Goal: Find specific page/section: Find specific page/section

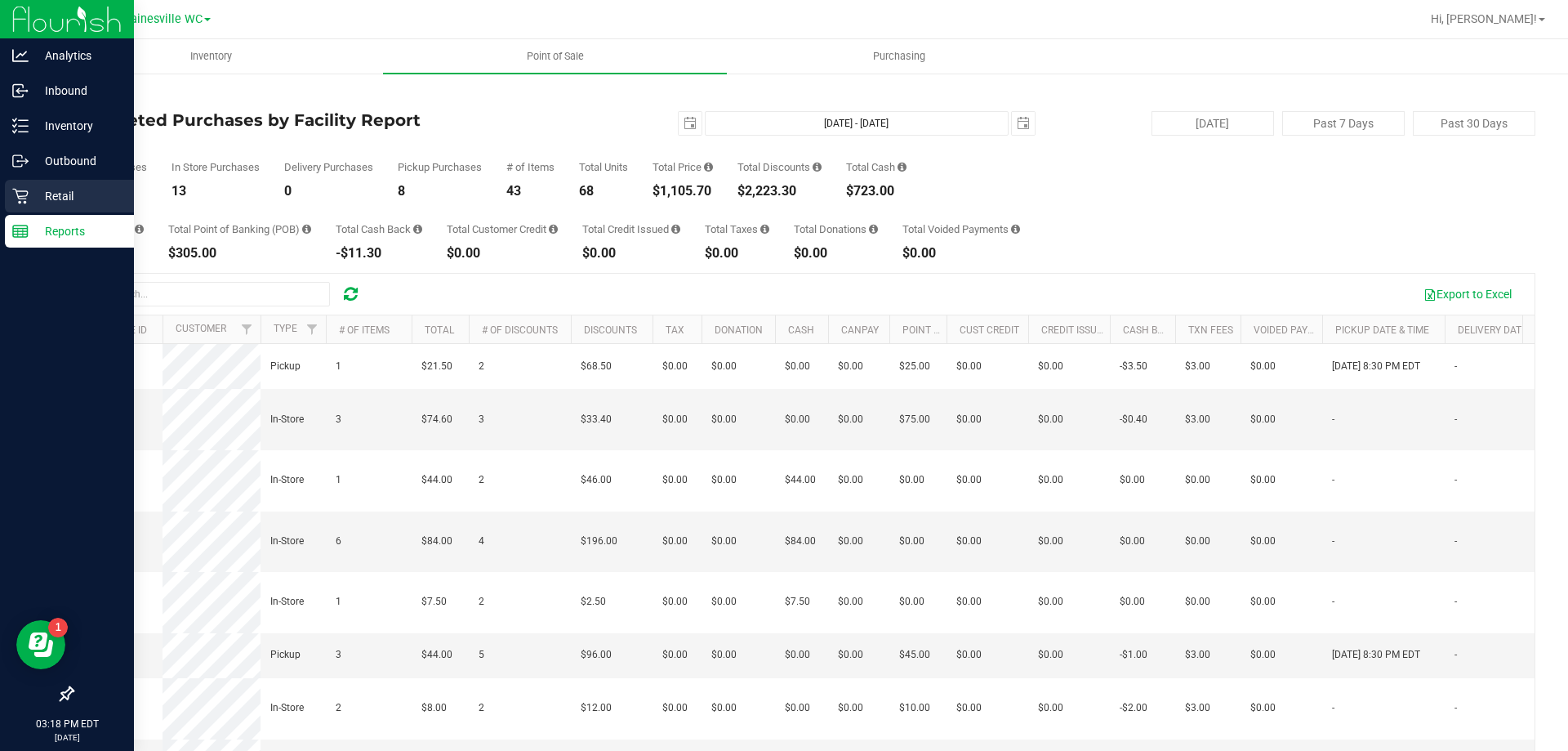
click at [73, 186] on div "Retail" at bounding box center [69, 196] width 129 height 32
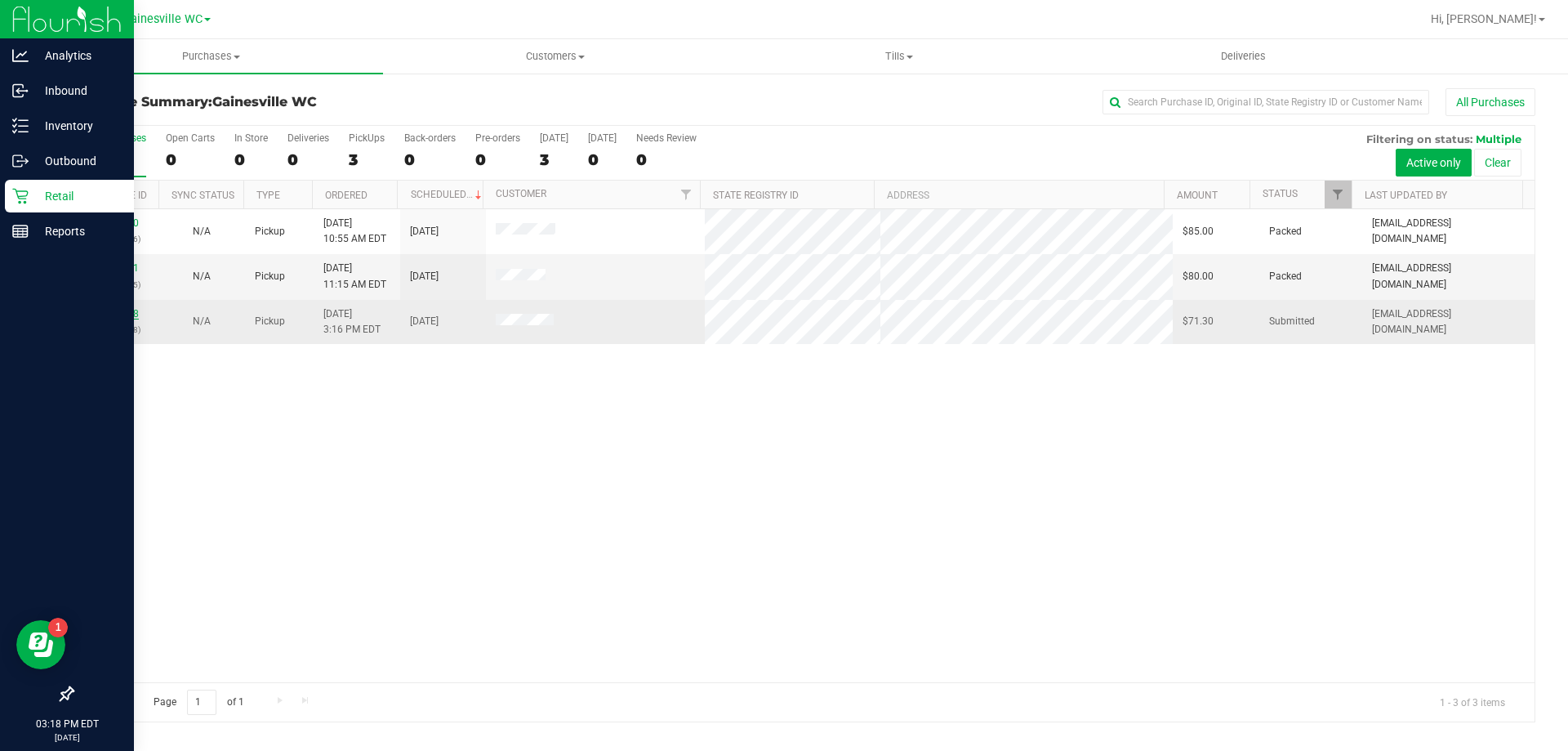
click at [120, 312] on link "11823958" at bounding box center [116, 314] width 46 height 11
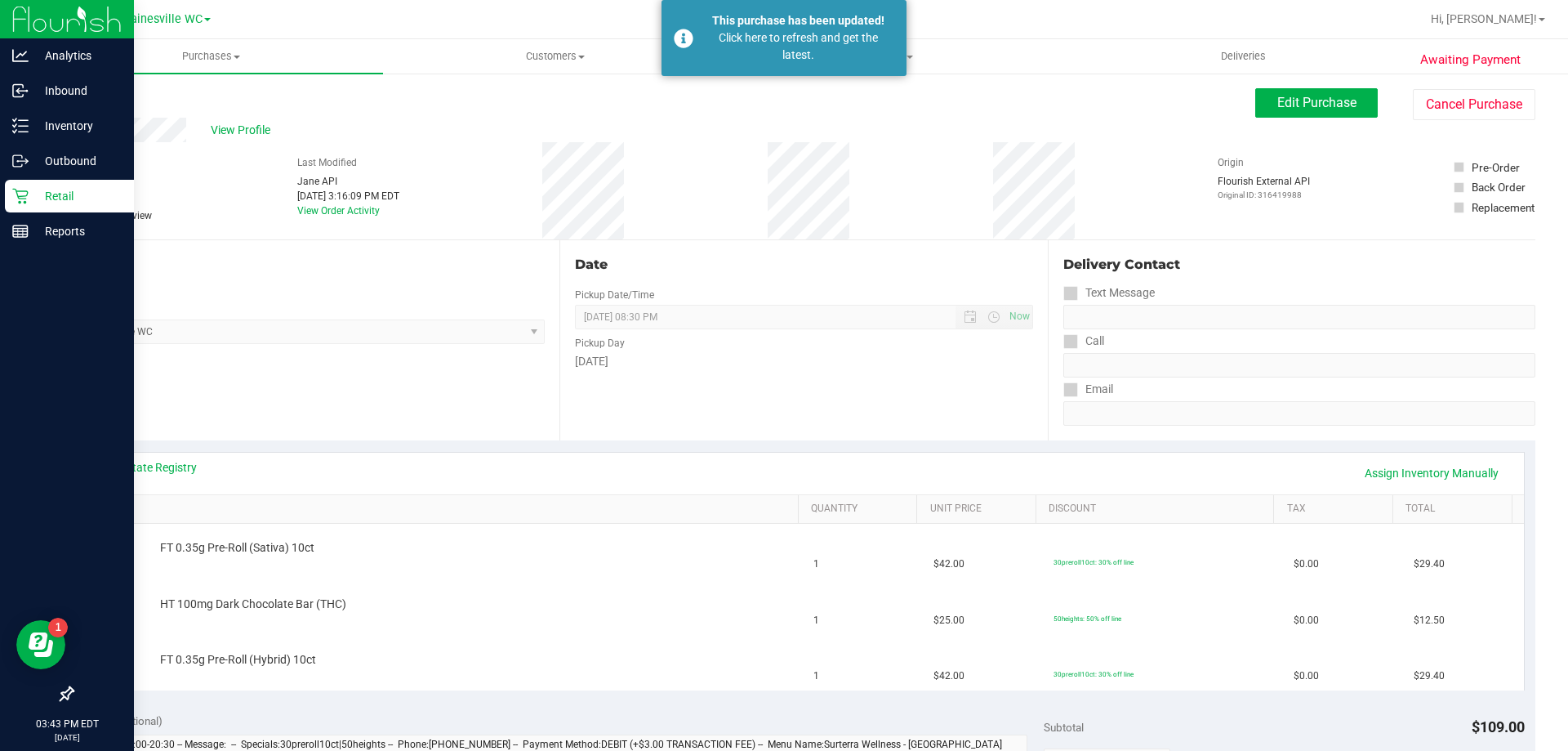
click at [78, 203] on p "Retail" at bounding box center [77, 196] width 98 height 19
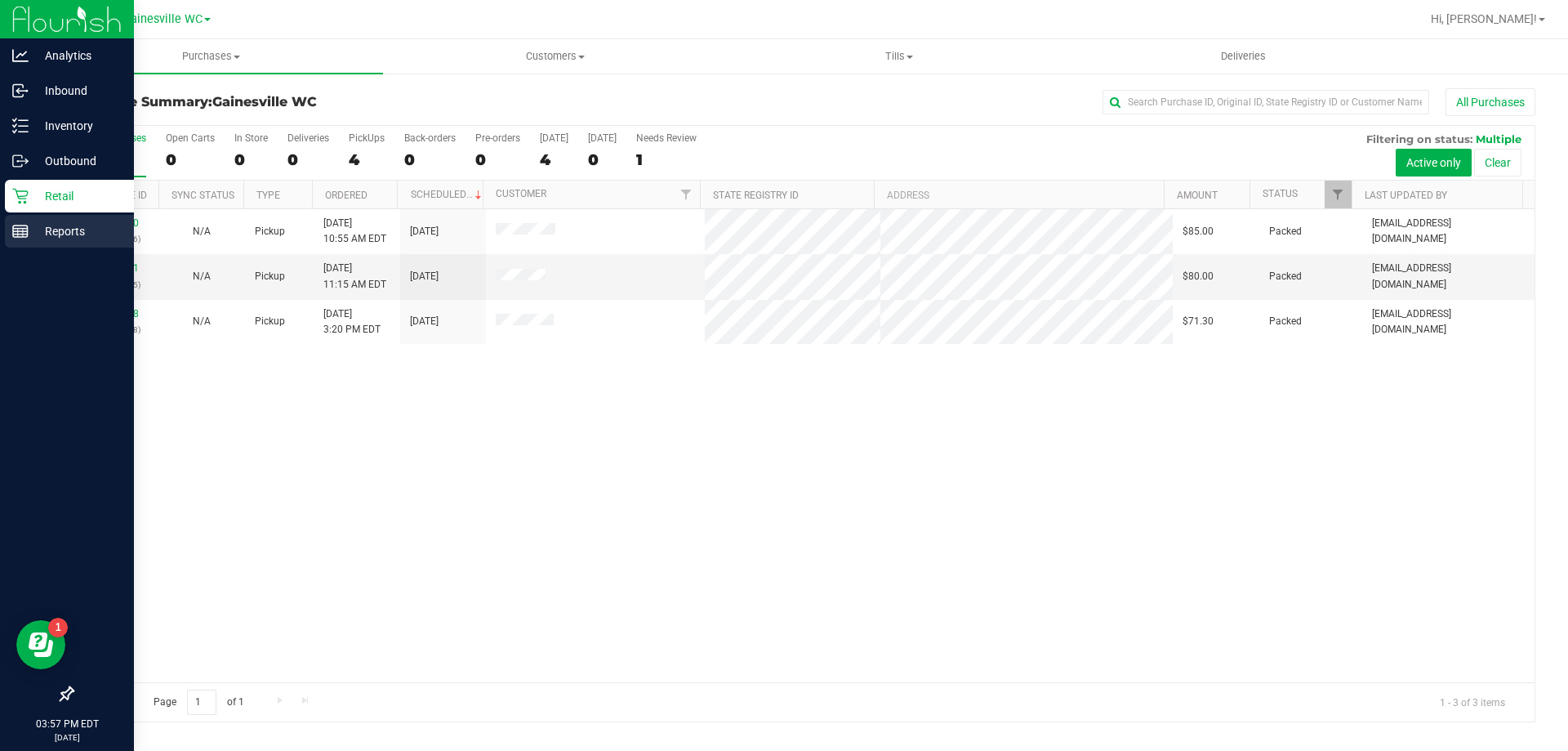
click at [31, 231] on p "Reports" at bounding box center [77, 231] width 98 height 19
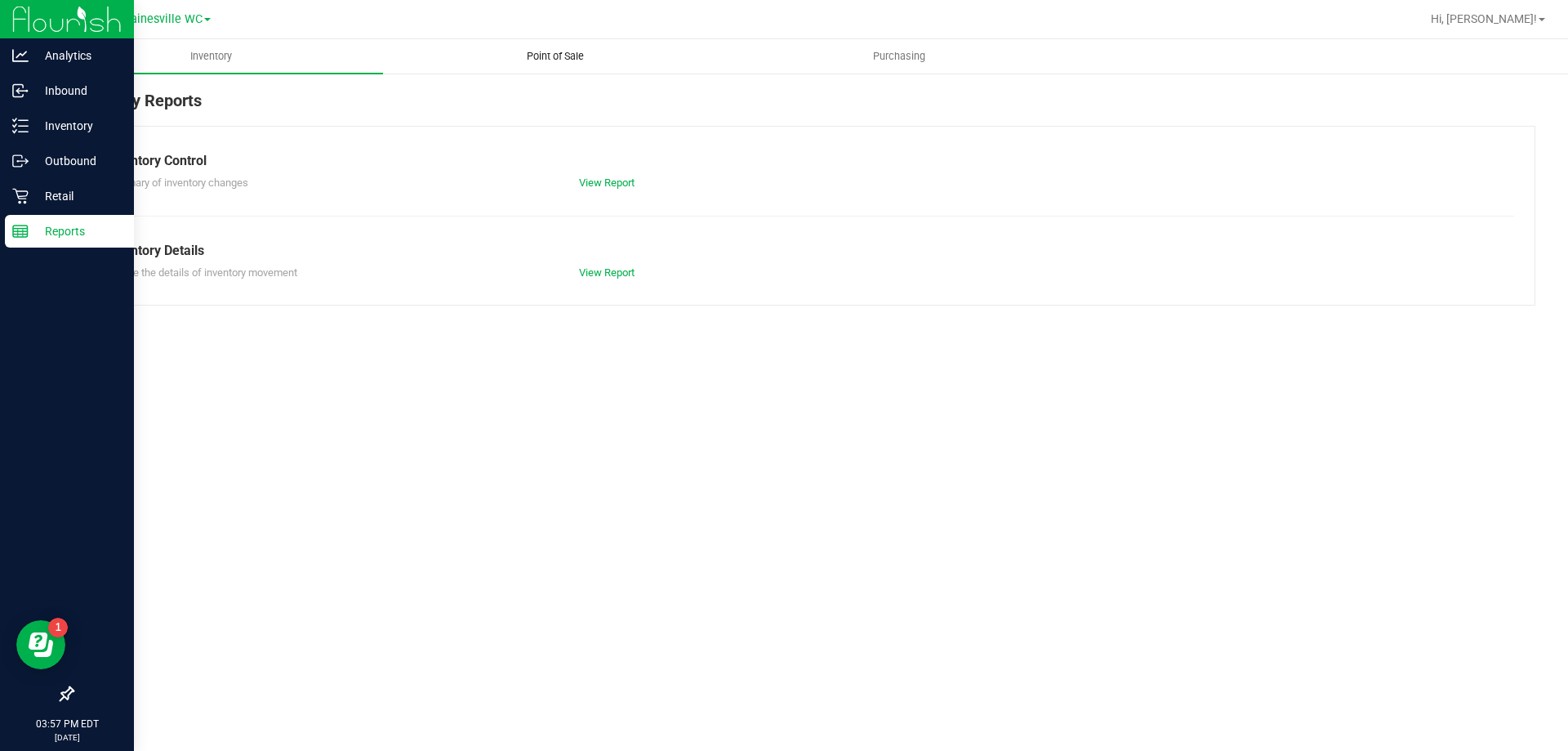
click at [582, 54] on span "Point of Sale" at bounding box center [555, 56] width 101 height 15
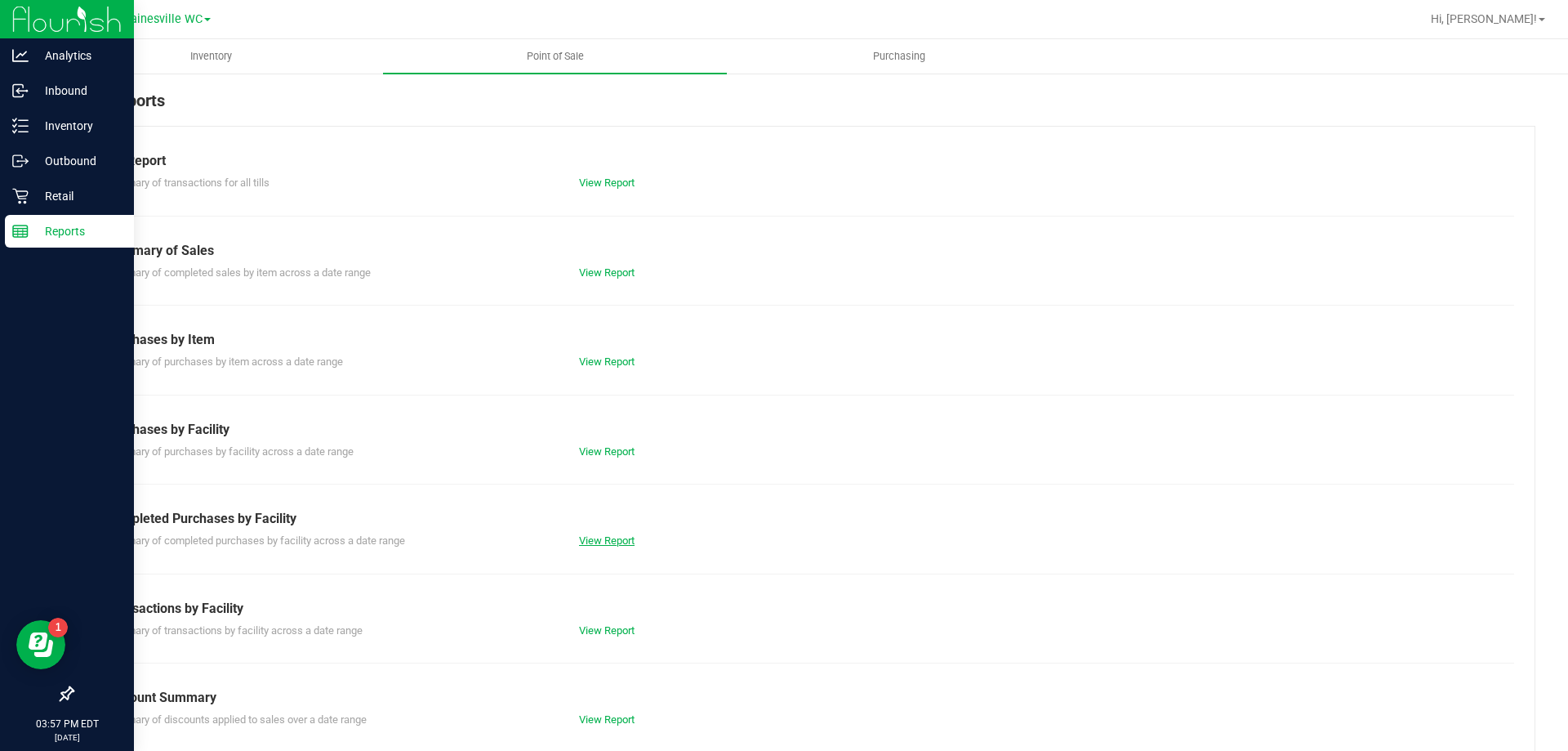
click at [616, 542] on link "View Report" at bounding box center [607, 540] width 55 height 12
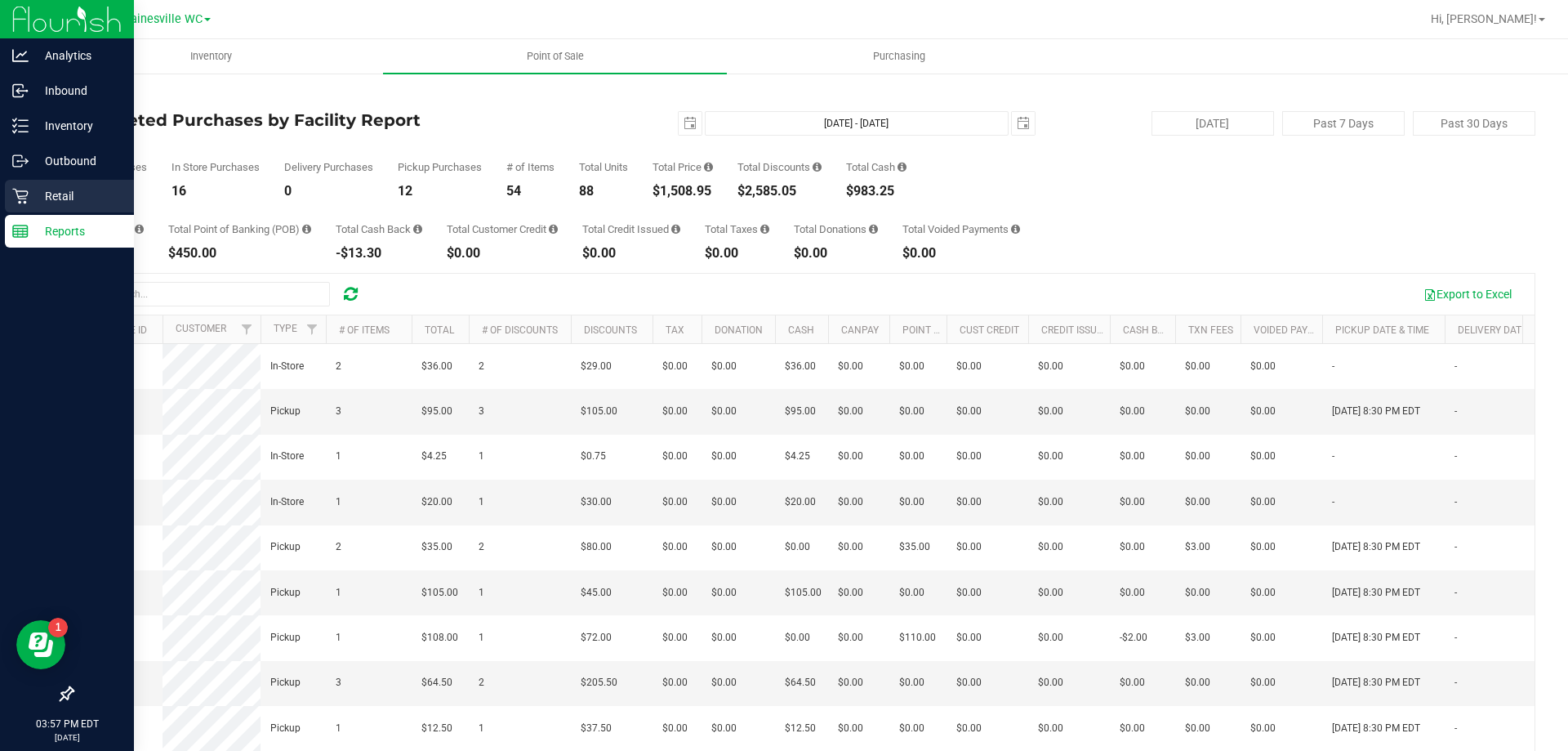
click at [79, 196] on p "Retail" at bounding box center [77, 196] width 98 height 19
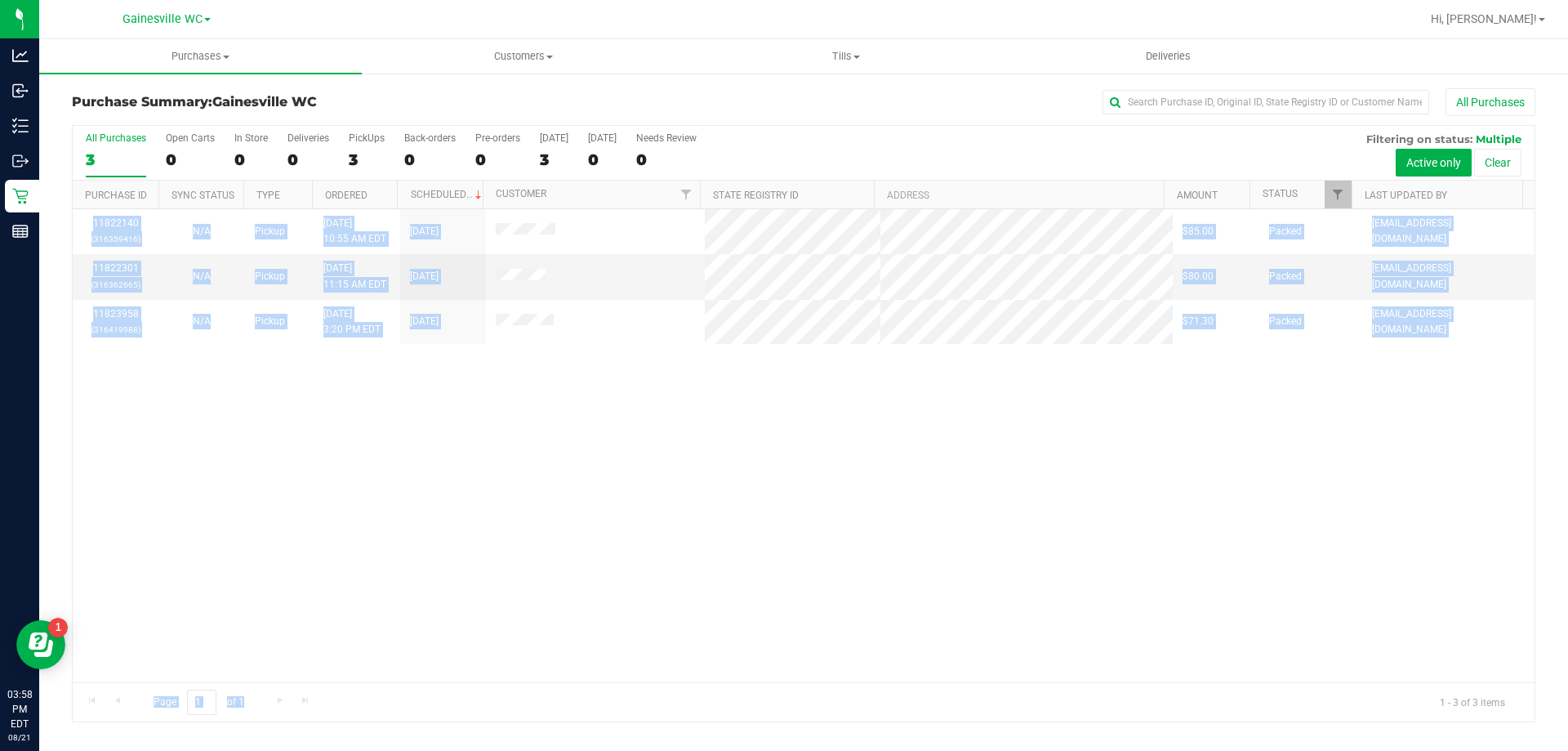
drag, startPoint x: 683, startPoint y: 715, endPoint x: 663, endPoint y: 723, distance: 21.5
click at [663, 723] on div "Purchase Summary: [GEOGRAPHIC_DATA] WC All Purchases All Purchases 3 Open Carts…" at bounding box center [802, 405] width 1528 height 666
click at [625, 672] on div "11822140 (316359416) N/A Pickup [DATE] 10:55 AM EDT 8/21/2025 $85.00 Packed [EM…" at bounding box center [803, 446] width 1462 height 473
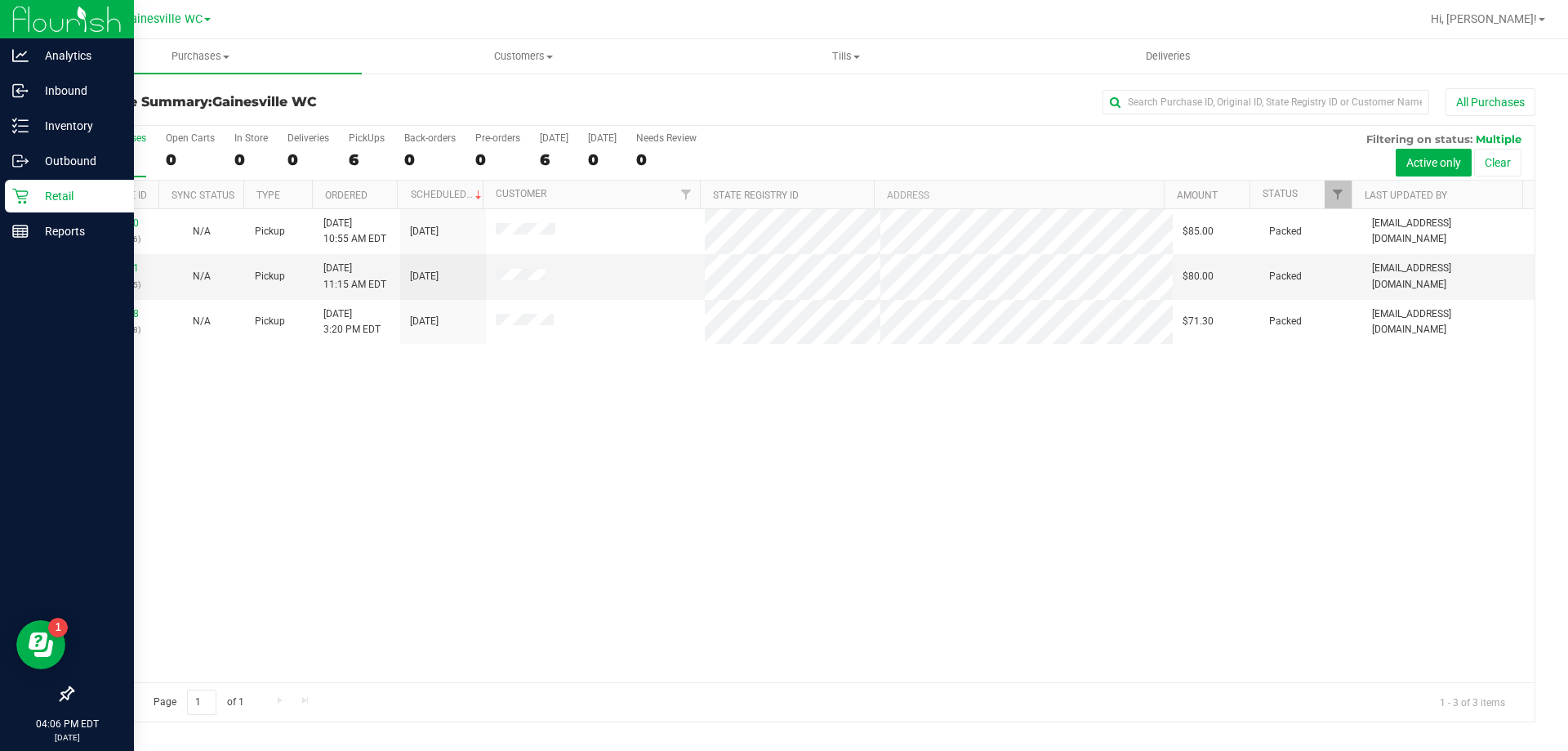
click at [42, 200] on p "Retail" at bounding box center [77, 196] width 98 height 19
click at [47, 128] on p "Inventory" at bounding box center [77, 125] width 98 height 19
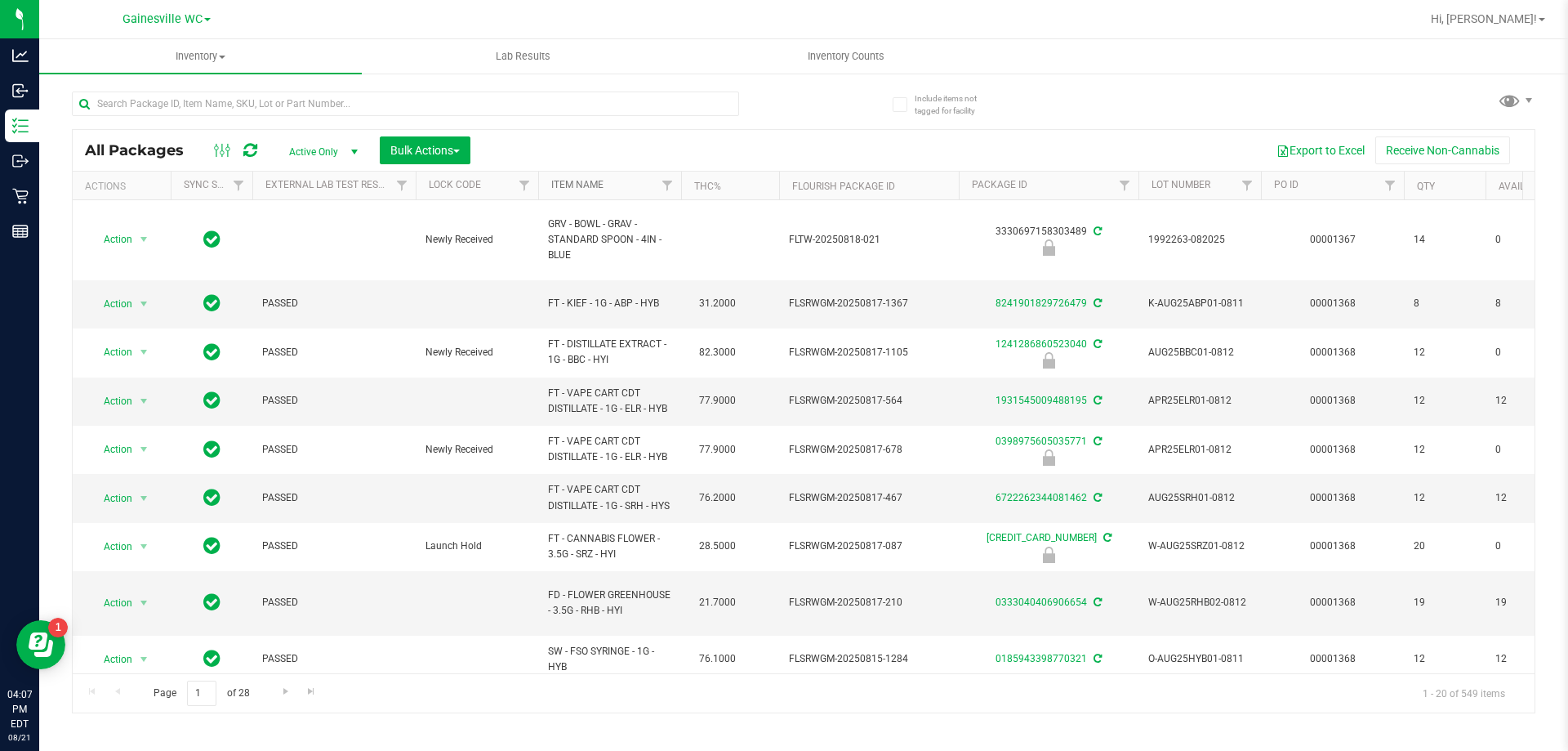
click at [572, 185] on link "Item Name" at bounding box center [577, 185] width 53 height 11
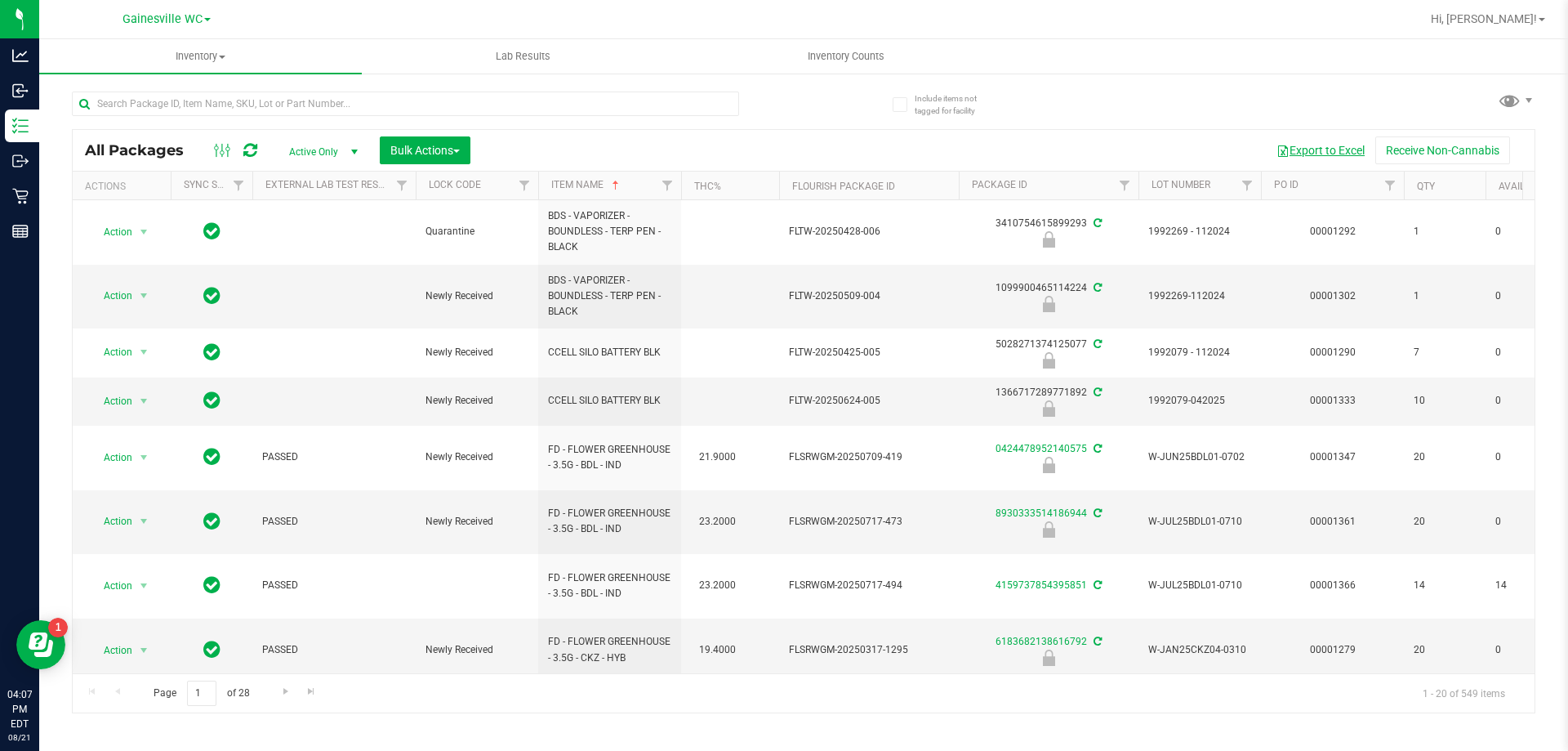
click at [1324, 148] on button "Export to Excel" at bounding box center [1320, 150] width 110 height 28
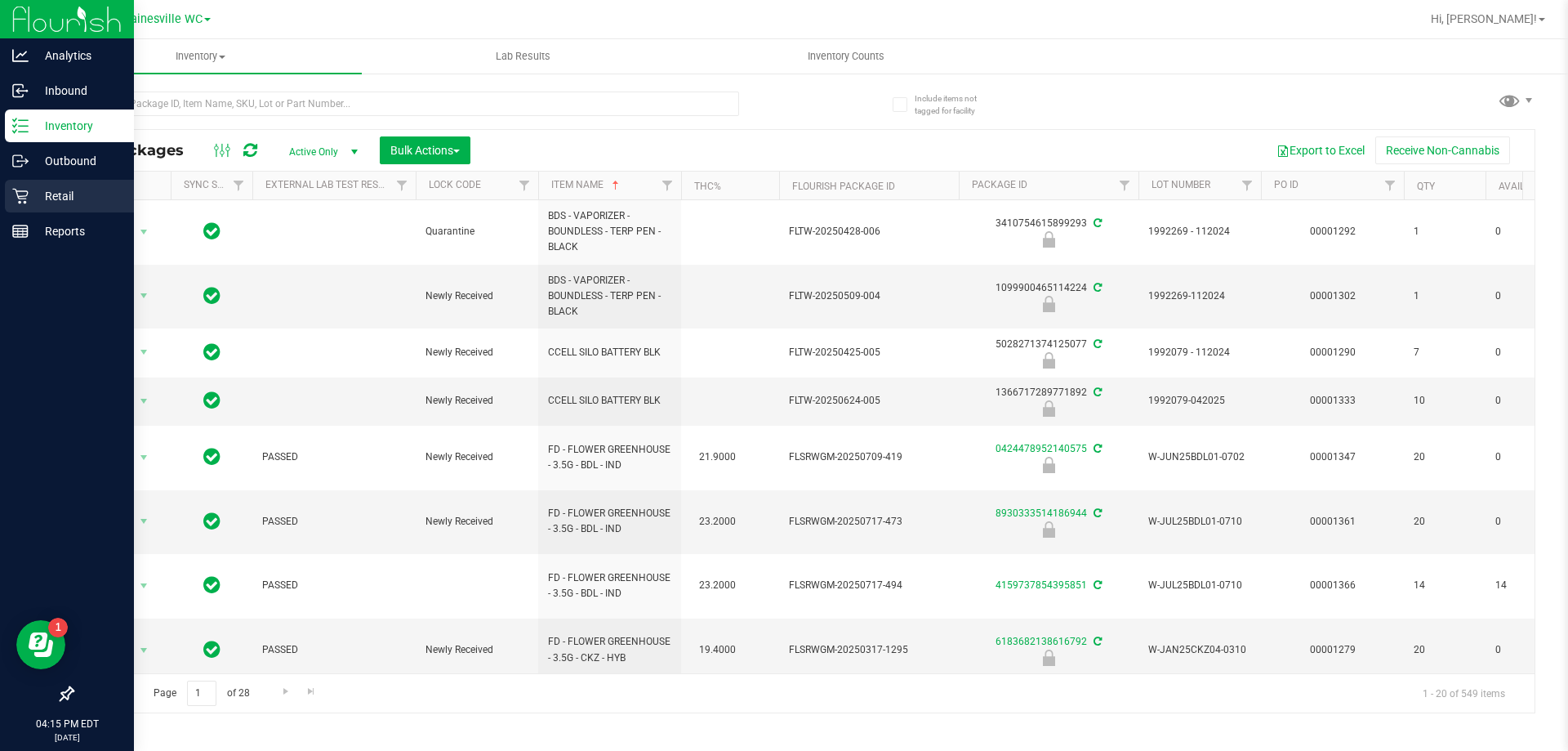
click at [55, 196] on p "Retail" at bounding box center [77, 196] width 98 height 19
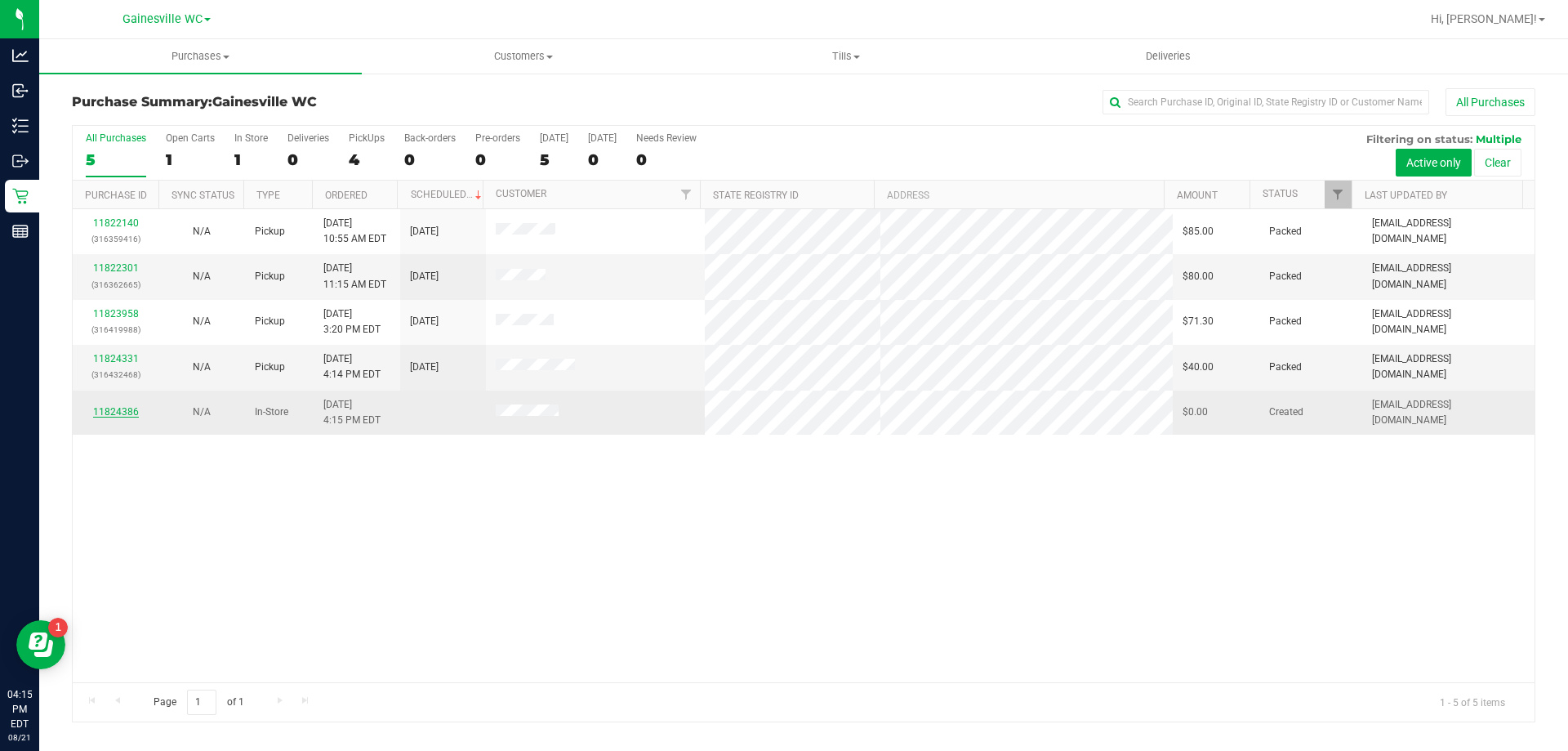
click at [132, 416] on link "11824386" at bounding box center [116, 411] width 46 height 11
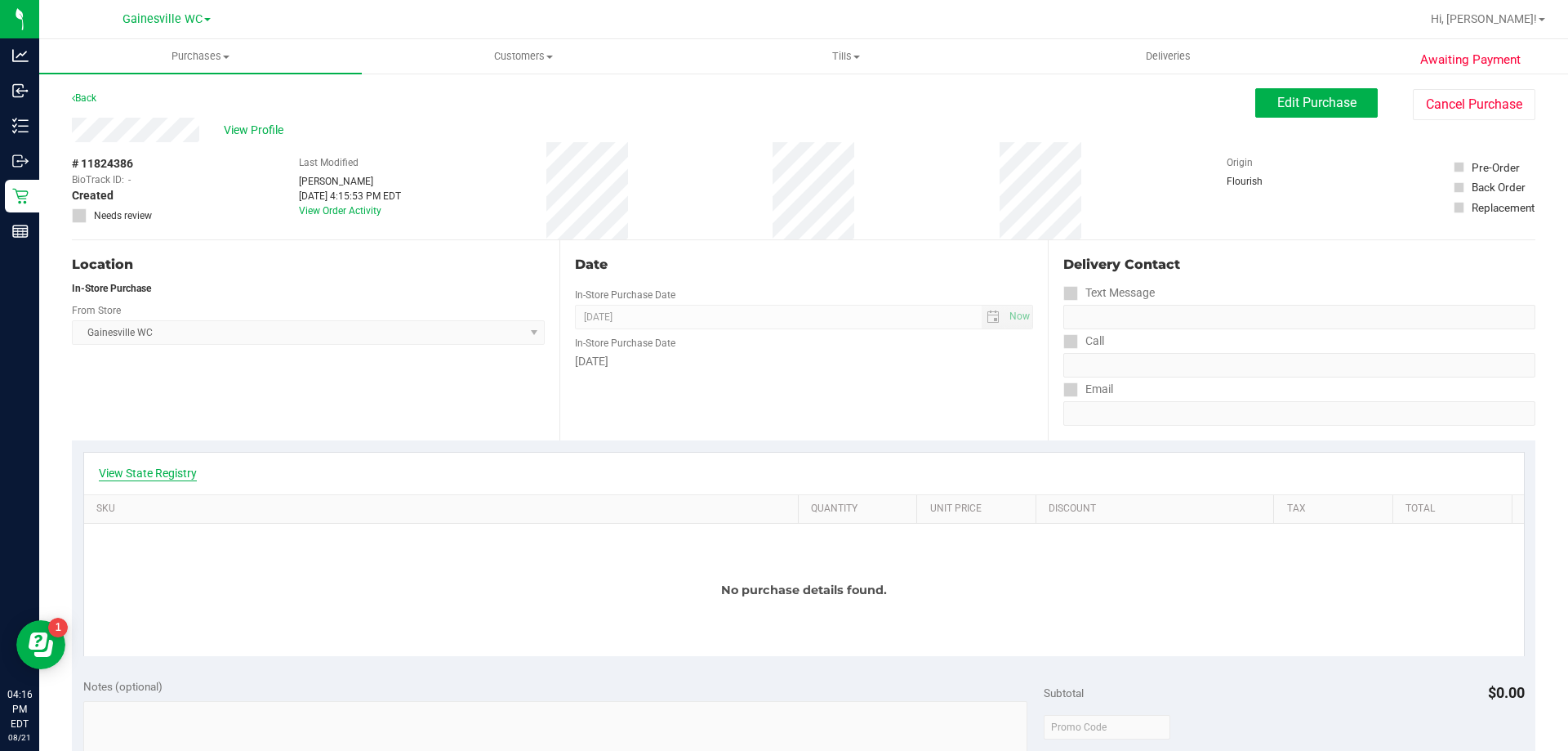
click at [128, 471] on link "View State Registry" at bounding box center [148, 473] width 98 height 17
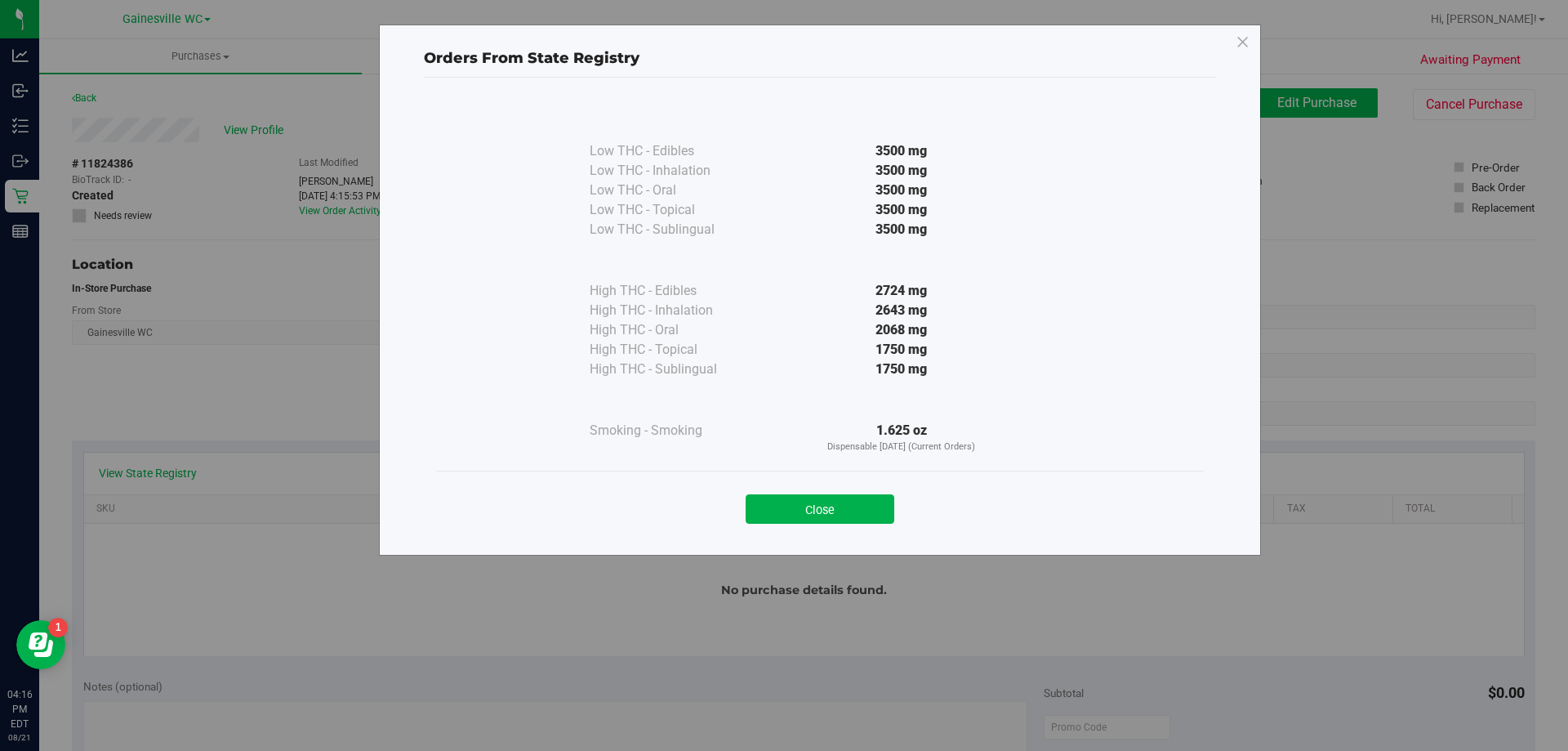
click at [824, 494] on div "Close" at bounding box center [820, 504] width 743 height 41
click at [787, 513] on button "Close" at bounding box center [819, 509] width 148 height 30
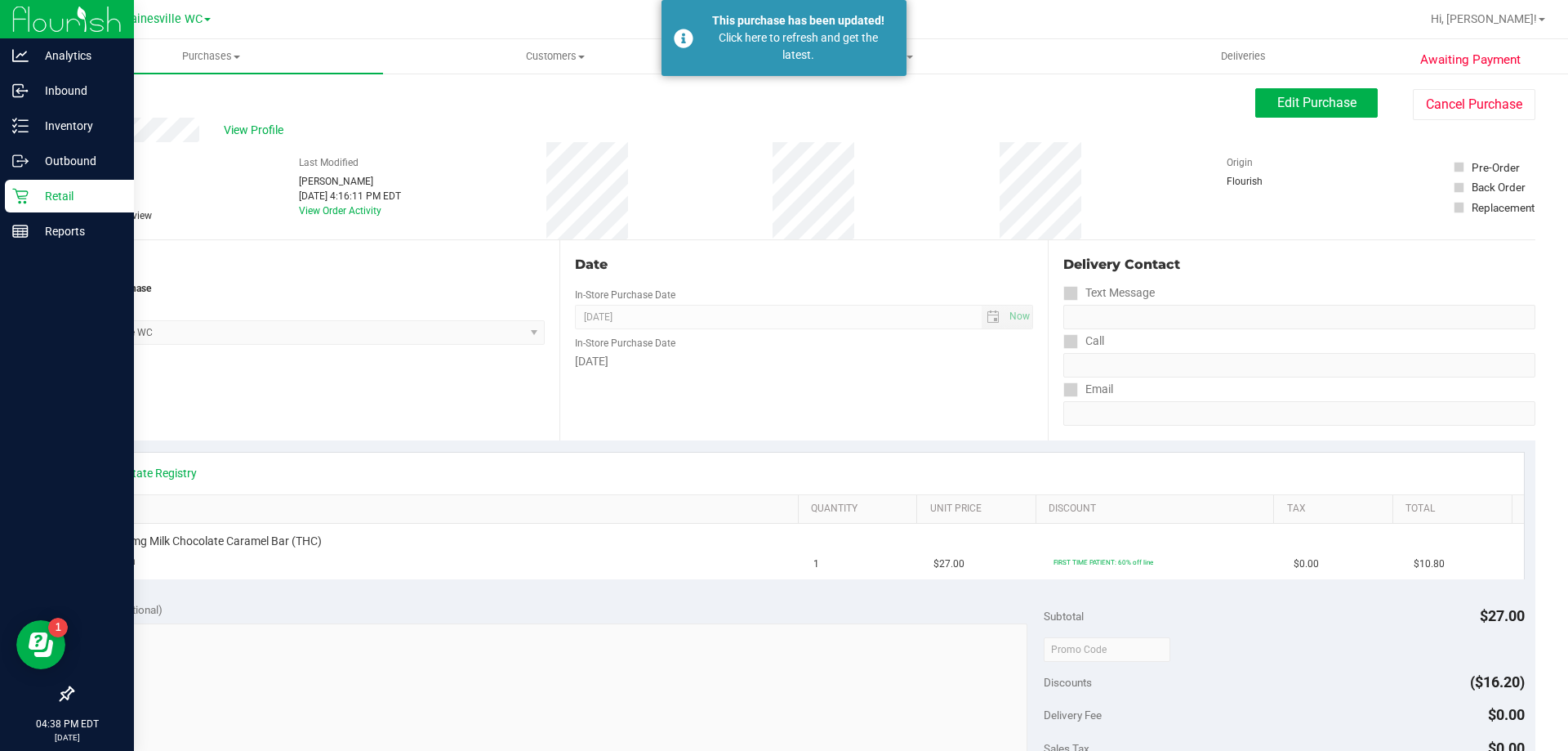
click at [42, 196] on p "Retail" at bounding box center [77, 196] width 98 height 19
